Goal: Navigation & Orientation: Go to known website

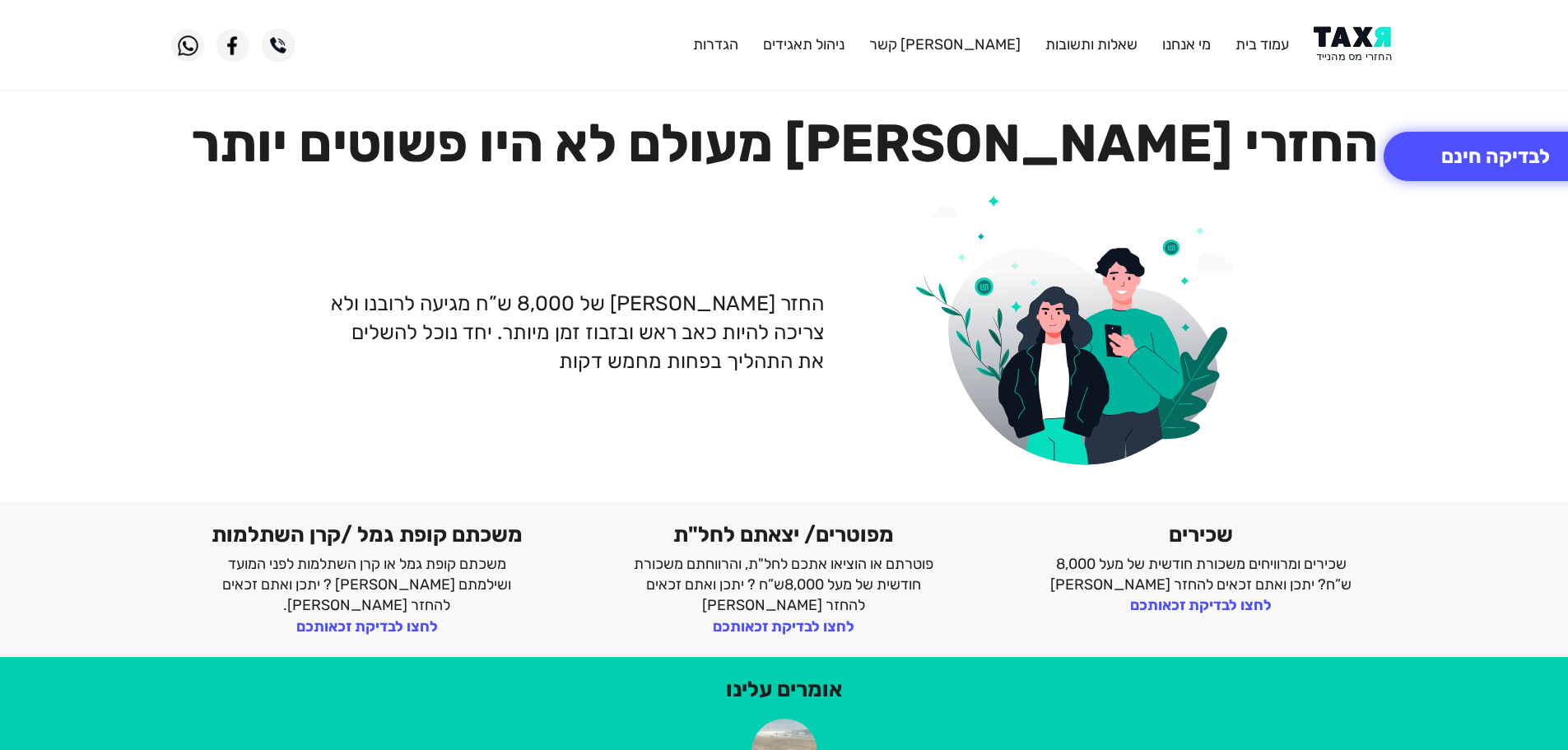
click at [1356, 47] on img at bounding box center [1355, 45] width 83 height 37
